Goal: Entertainment & Leisure: Consume media (video, audio)

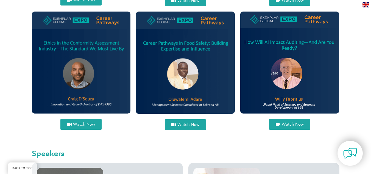
scroll to position [253, 0]
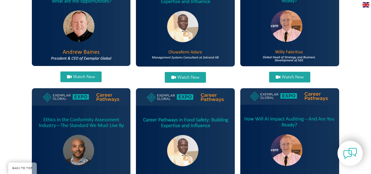
click at [189, 78] on span "Watch Now" at bounding box center [188, 77] width 22 height 4
click at [177, 73] on link "Watch Now" at bounding box center [185, 77] width 41 height 11
click at [87, 76] on span "Watch Now" at bounding box center [84, 77] width 22 height 4
click at [286, 74] on link "Watch Now" at bounding box center [289, 77] width 41 height 11
